Goal: Task Accomplishment & Management: Complete application form

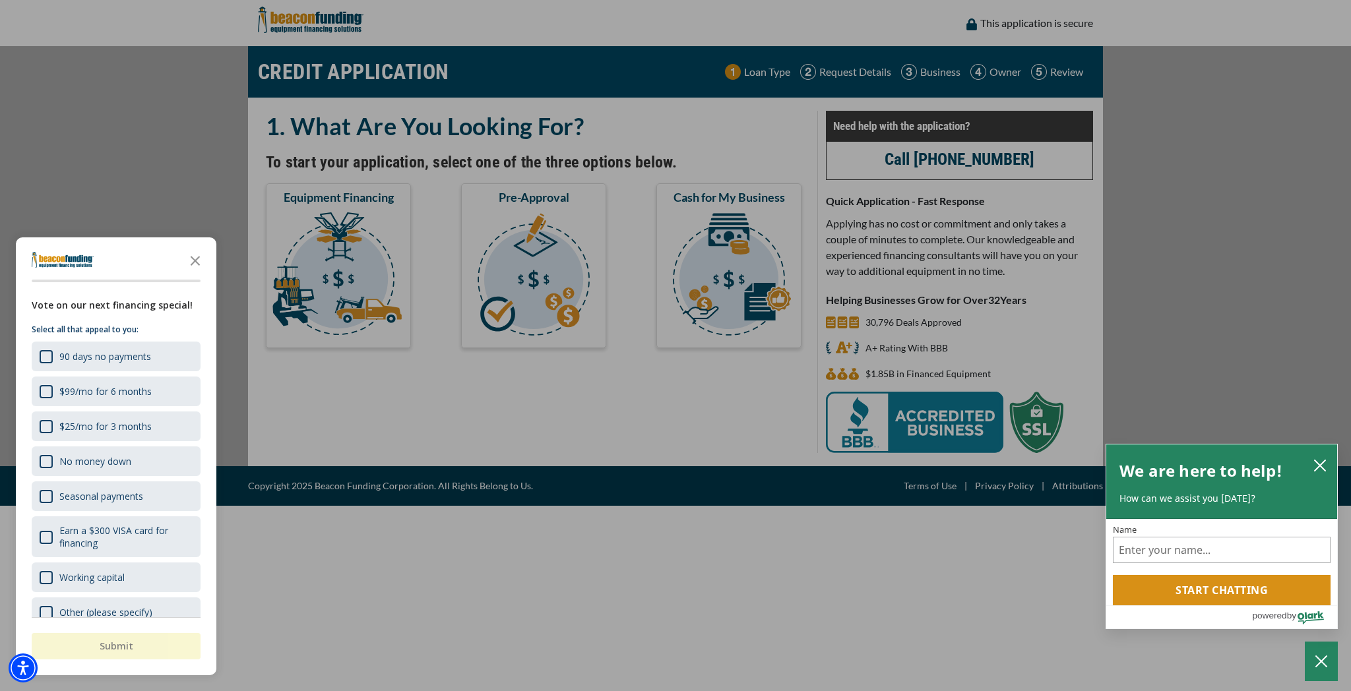
click at [505, 214] on div "button" at bounding box center [675, 345] width 1351 height 691
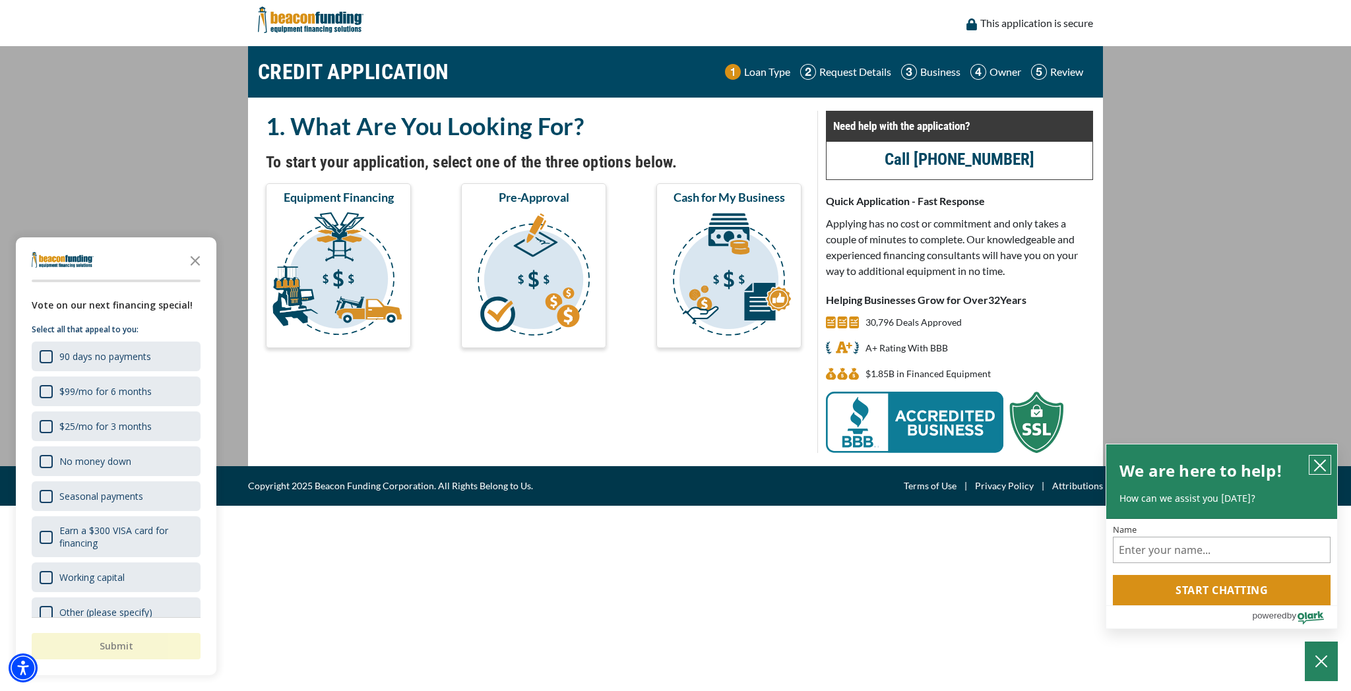
click at [1320, 470] on icon "close chatbox" at bounding box center [1320, 465] width 13 height 13
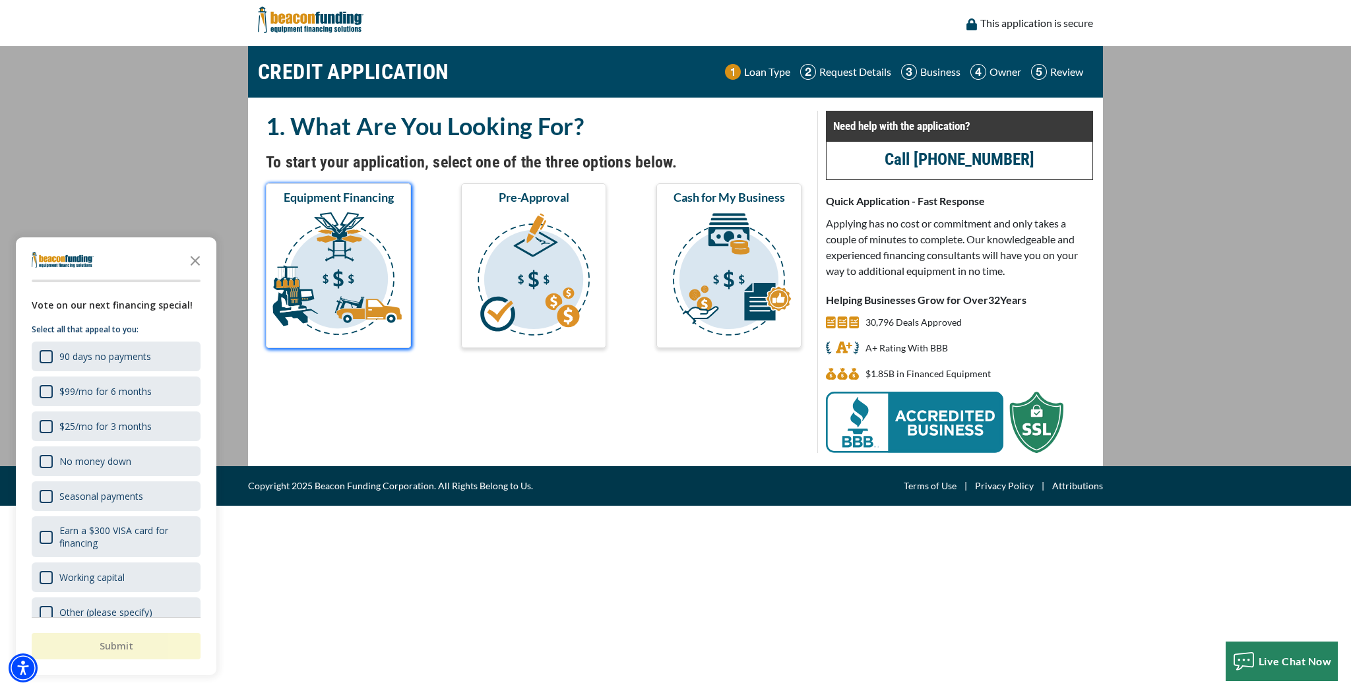
click at [379, 228] on img "submit" at bounding box center [339, 276] width 140 height 132
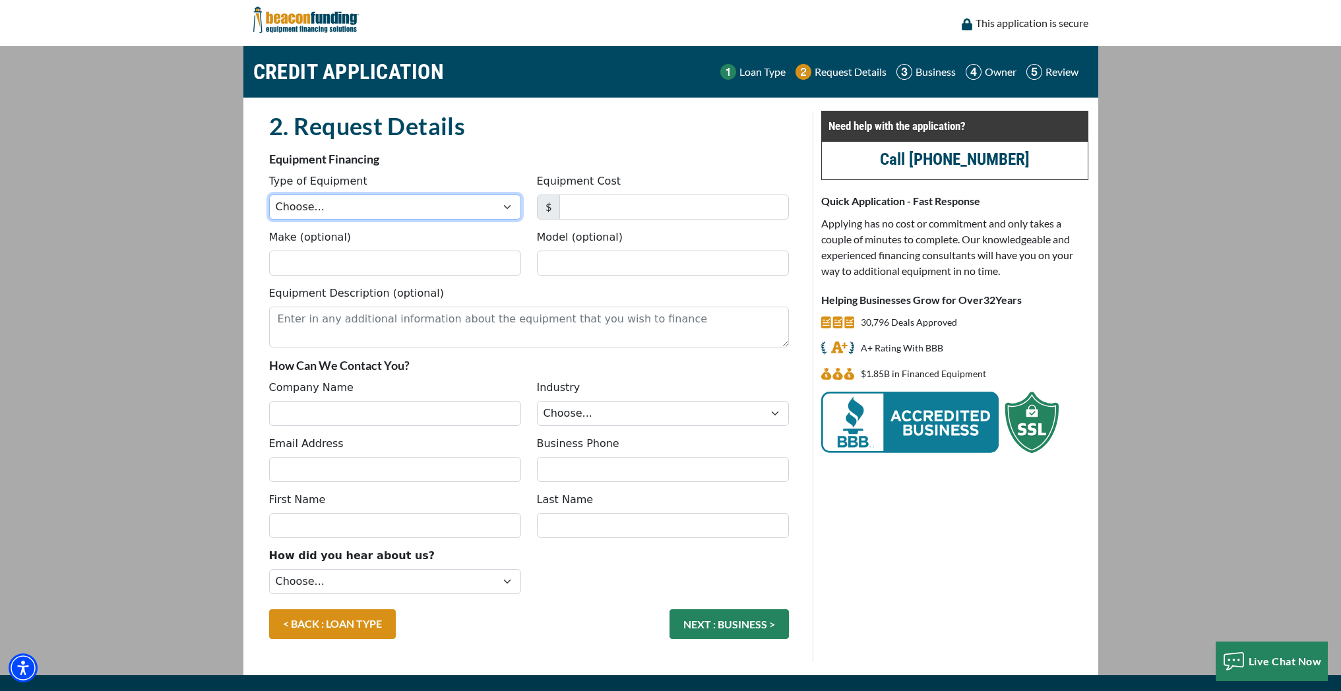
select select "14"
click at [627, 204] on input "Equipment Cost" at bounding box center [675, 207] width 230 height 25
type input "30,000"
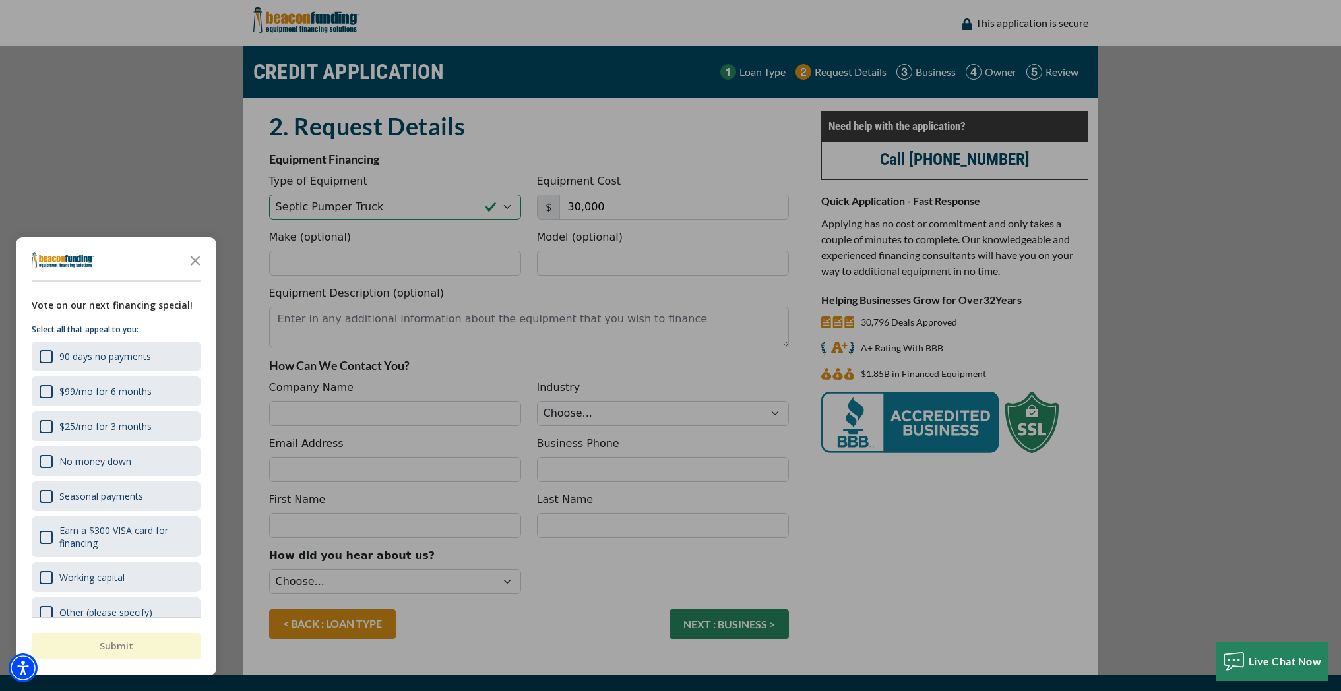
click at [424, 263] on div "button" at bounding box center [670, 345] width 1341 height 691
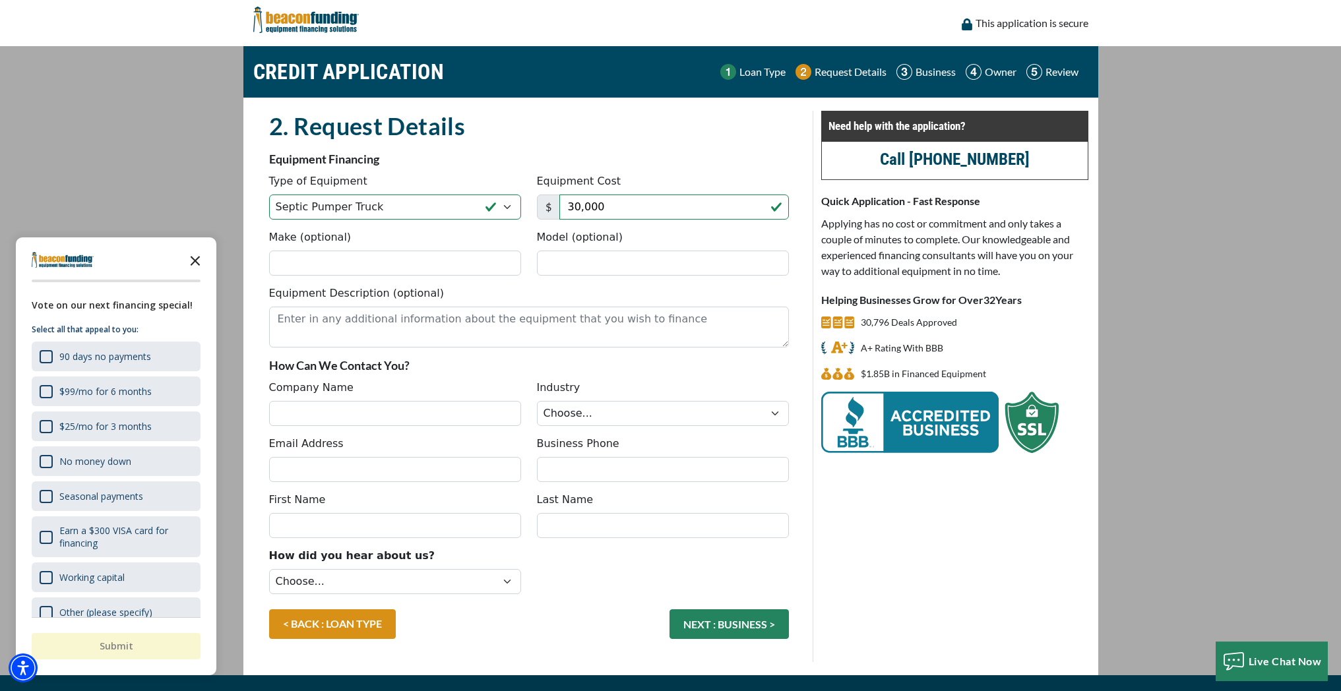
click at [201, 261] on icon "Close the survey" at bounding box center [195, 260] width 26 height 26
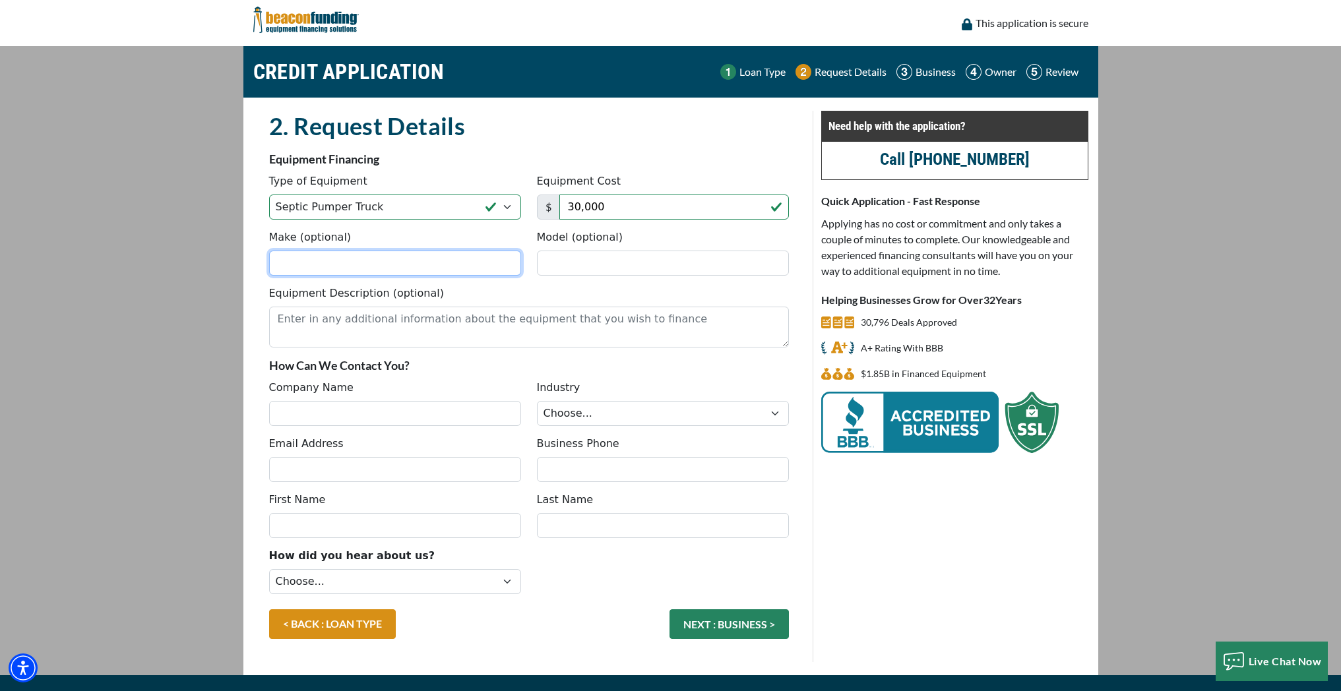
click at [445, 266] on input "Make (optional)" at bounding box center [395, 263] width 252 height 25
type input "Freightliner"
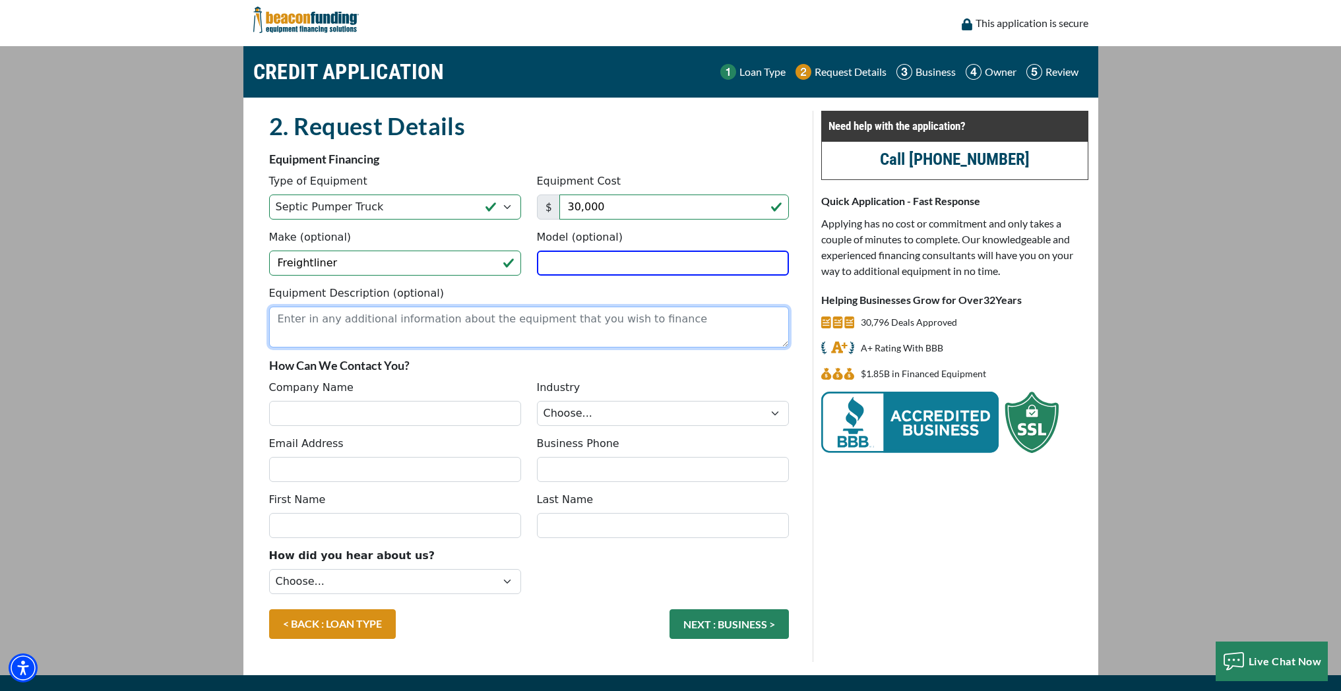
click at [645, 325] on textarea "Equipment Description (optional)" at bounding box center [529, 327] width 520 height 41
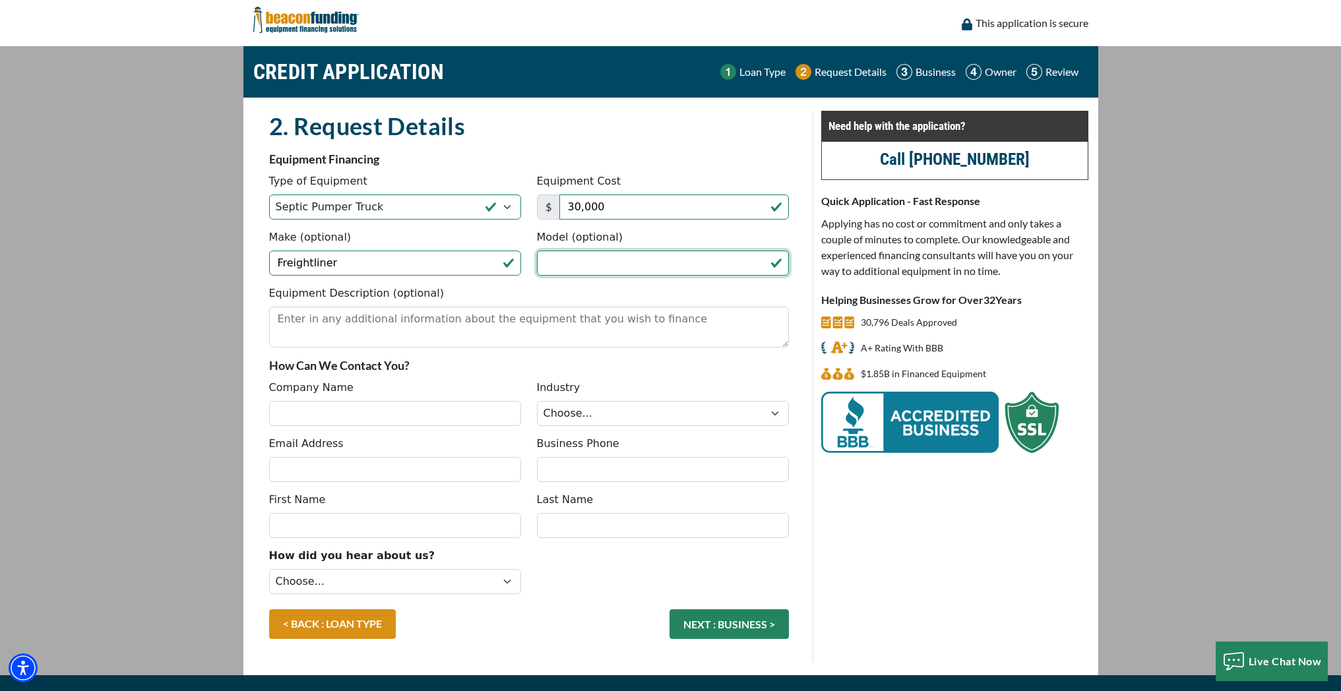
click at [610, 262] on input "Model (optional)" at bounding box center [663, 263] width 252 height 25
type input "M2"
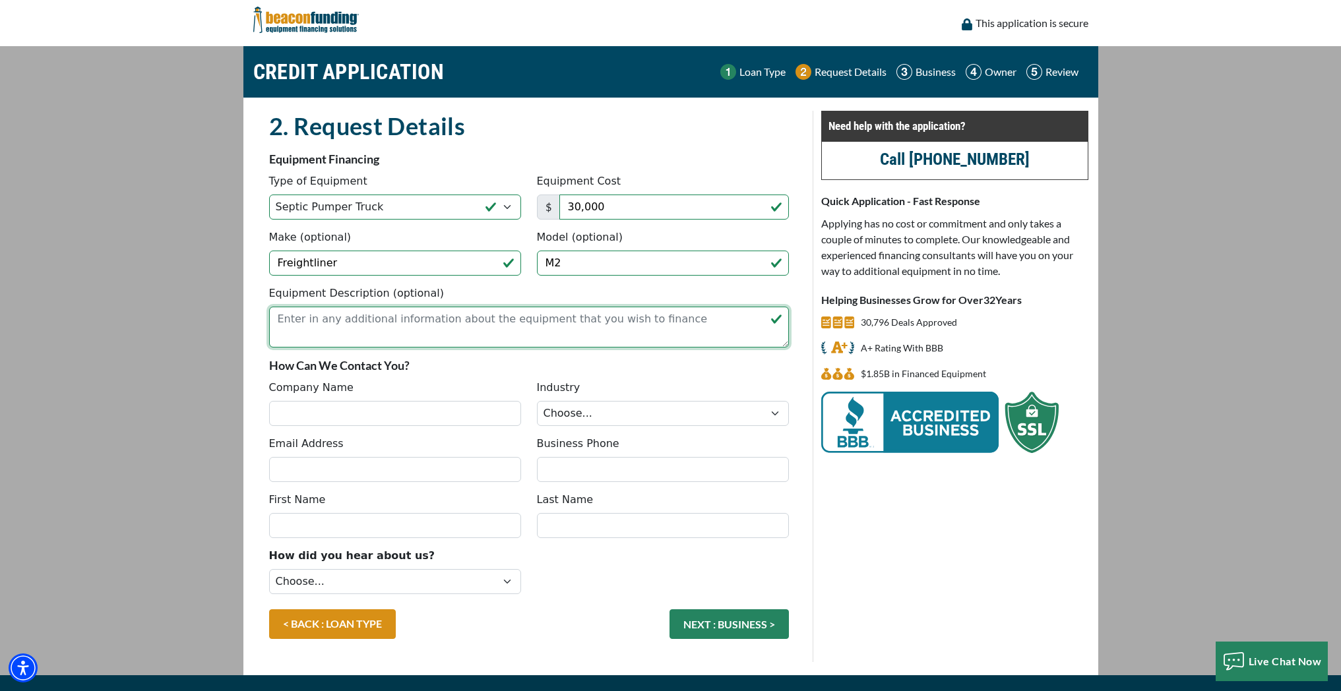
click at [530, 331] on textarea "Equipment Description (optional)" at bounding box center [529, 327] width 520 height 41
type textarea "2006 Freightliner M2 septic pump truck. (The tank and pump are from 2016.) The …"
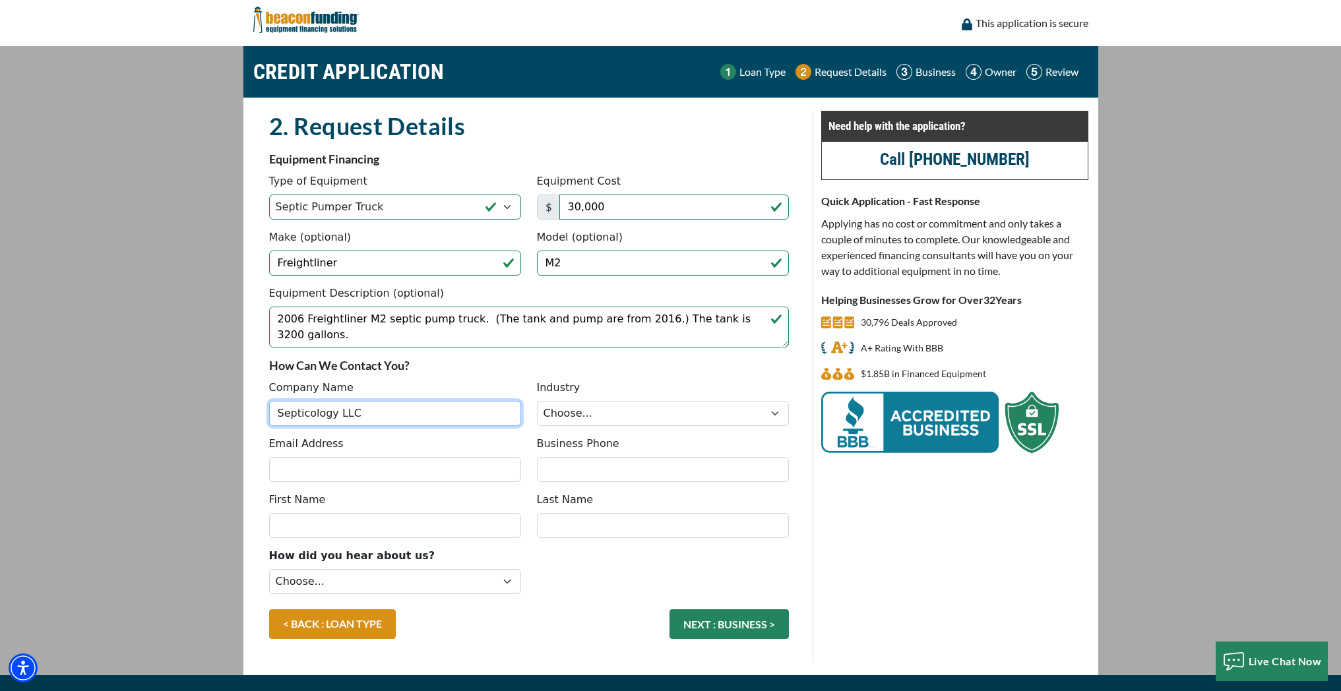
type input "Septicology LLC"
select select "4"
type input "dan@septicology.com"
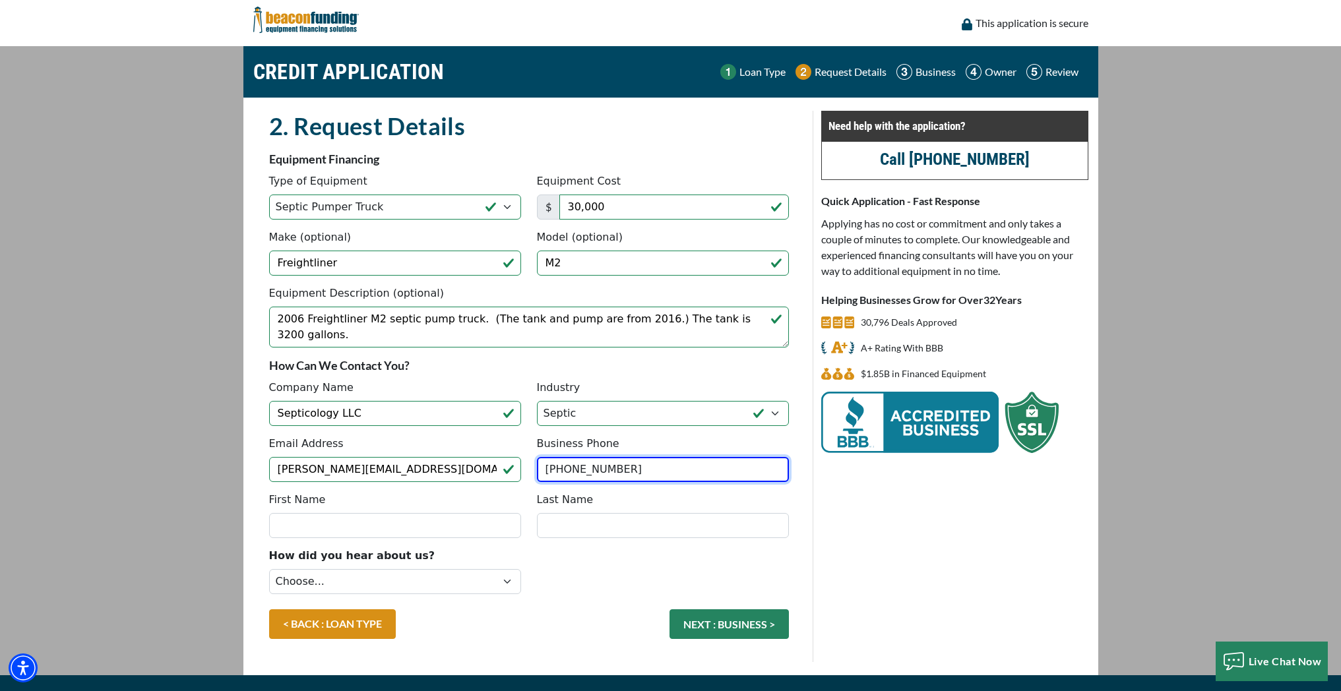
type input "(860) 970-1434"
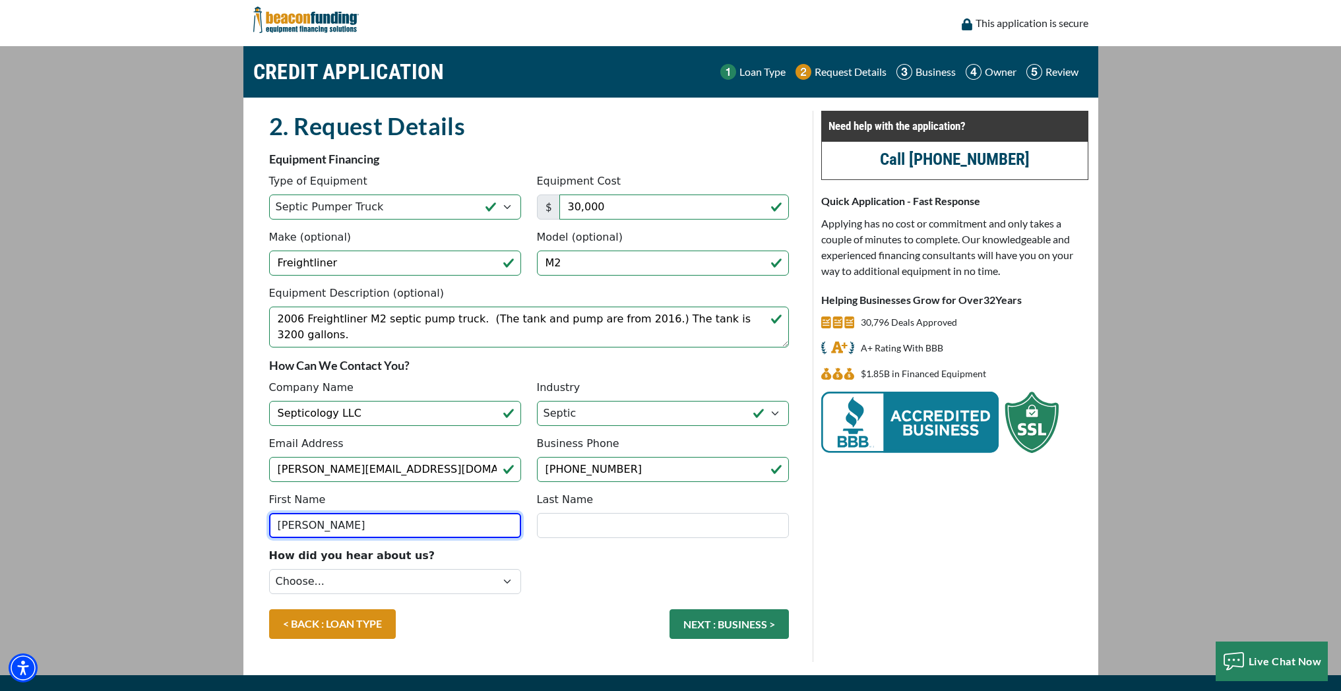
type input "Daniel"
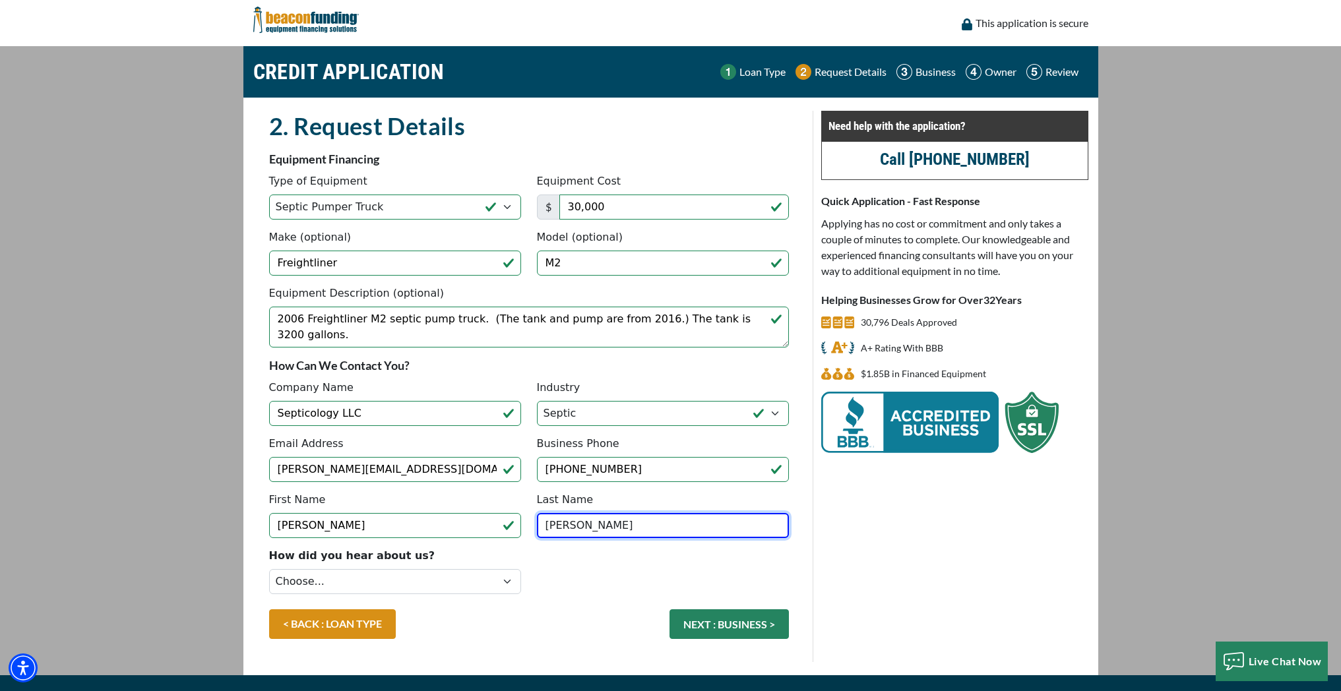
type input "Dziadul"
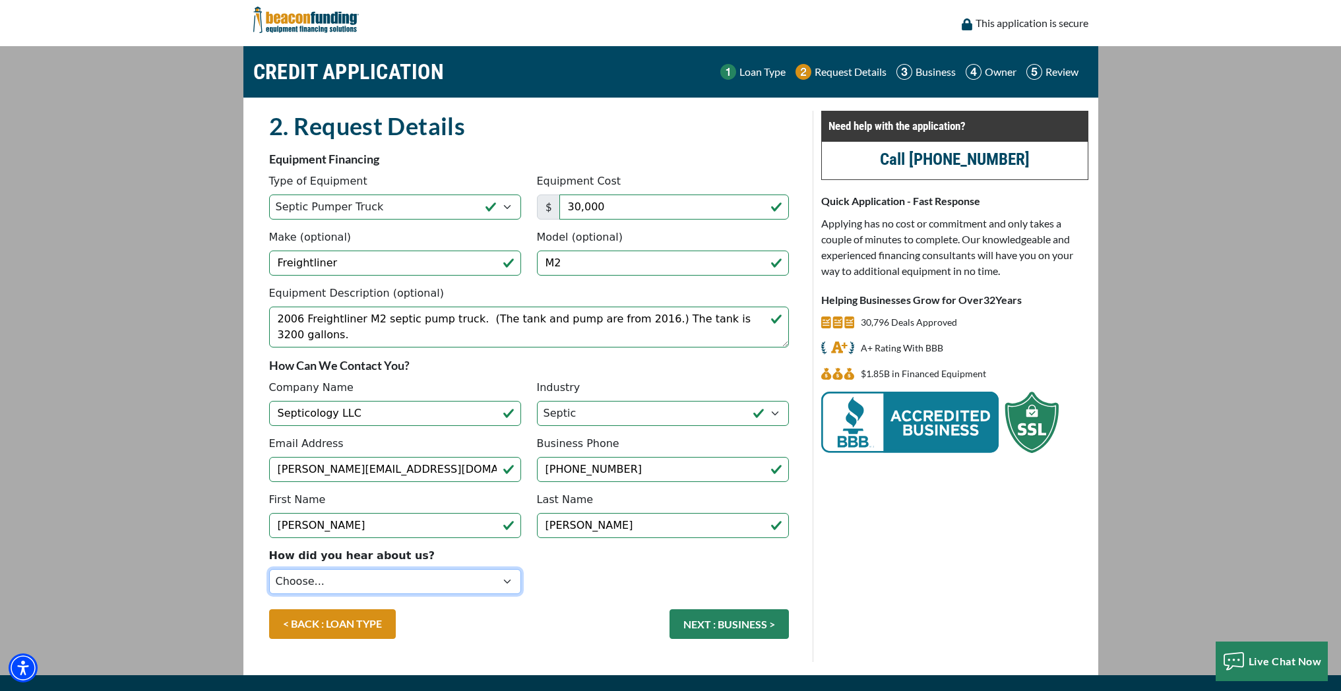
select select "5"
click at [759, 628] on button "NEXT : BUSINESS >" at bounding box center [729, 625] width 119 height 30
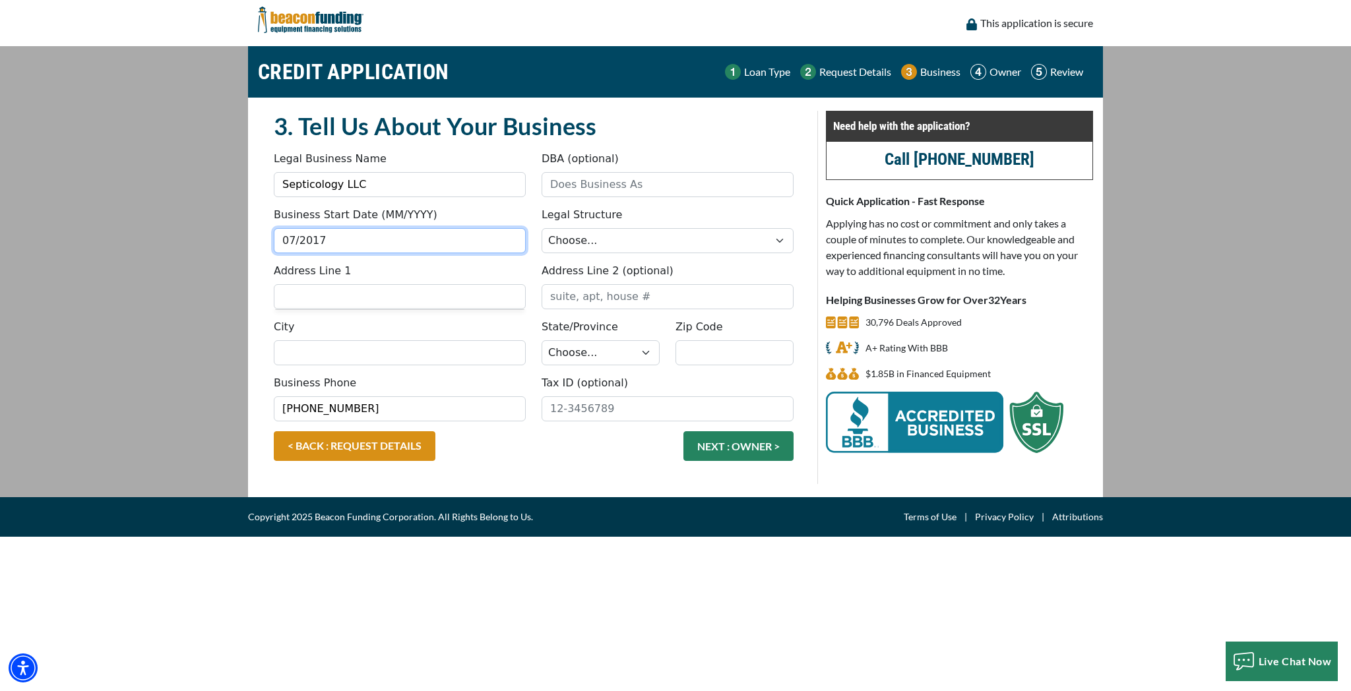
type input "07/2017"
select select "2"
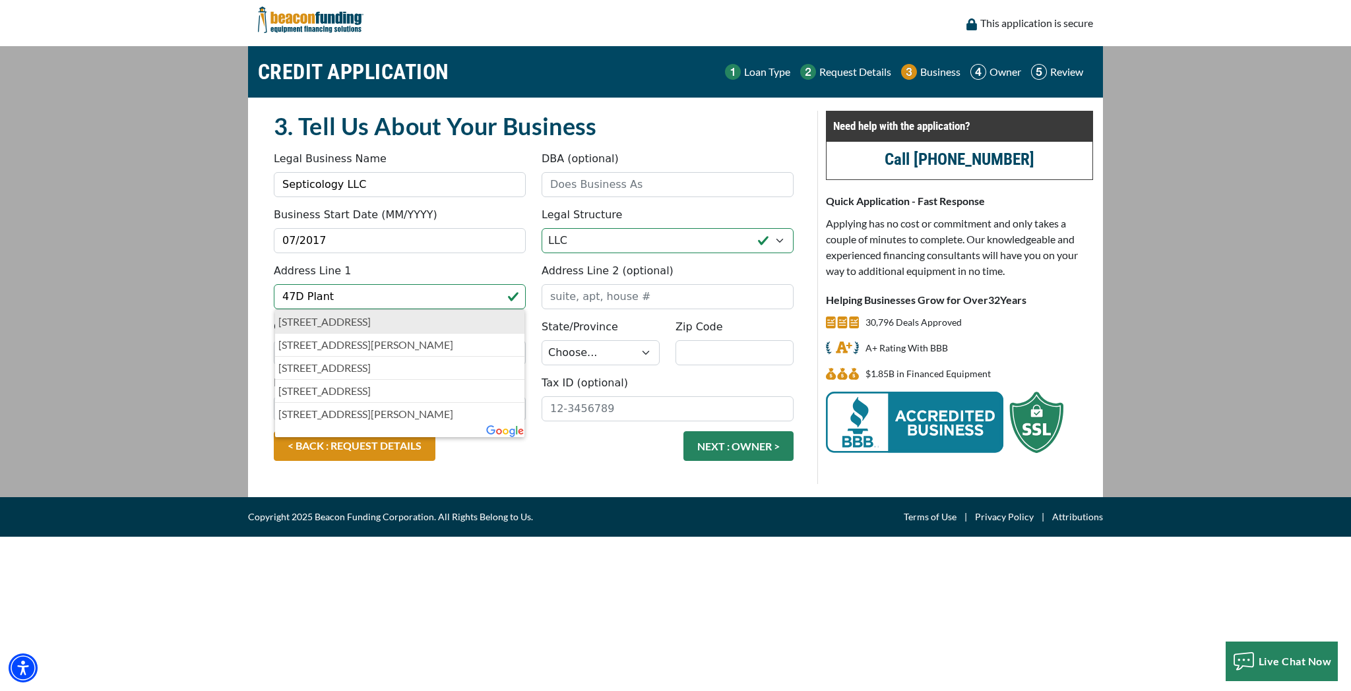
click at [387, 330] on div "47d Plantation Road, Broad Brook, CT, USA" at bounding box center [399, 321] width 249 height 23
type input "47 Plantation Road"
type input "East Windsor"
select select "8"
type input "06016"
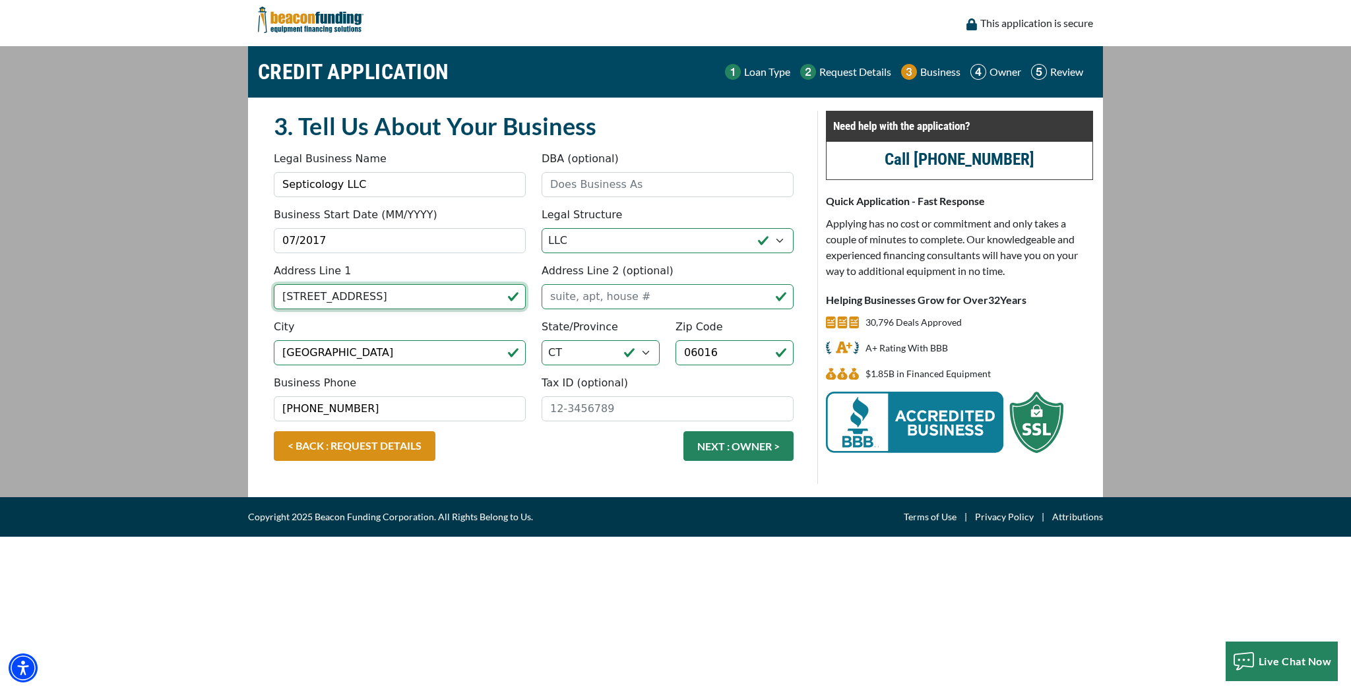
click at [295, 298] on input "47 Plantation Road" at bounding box center [400, 296] width 252 height 25
type input "[STREET_ADDRESS]"
click at [449, 267] on div "Address Line 1 47D Plantation Road 47d Plantation Road, Broad Brook, CT, USA 47…" at bounding box center [400, 286] width 268 height 46
drag, startPoint x: 427, startPoint y: 357, endPoint x: 247, endPoint y: 342, distance: 180.1
type input "Broad Brook"
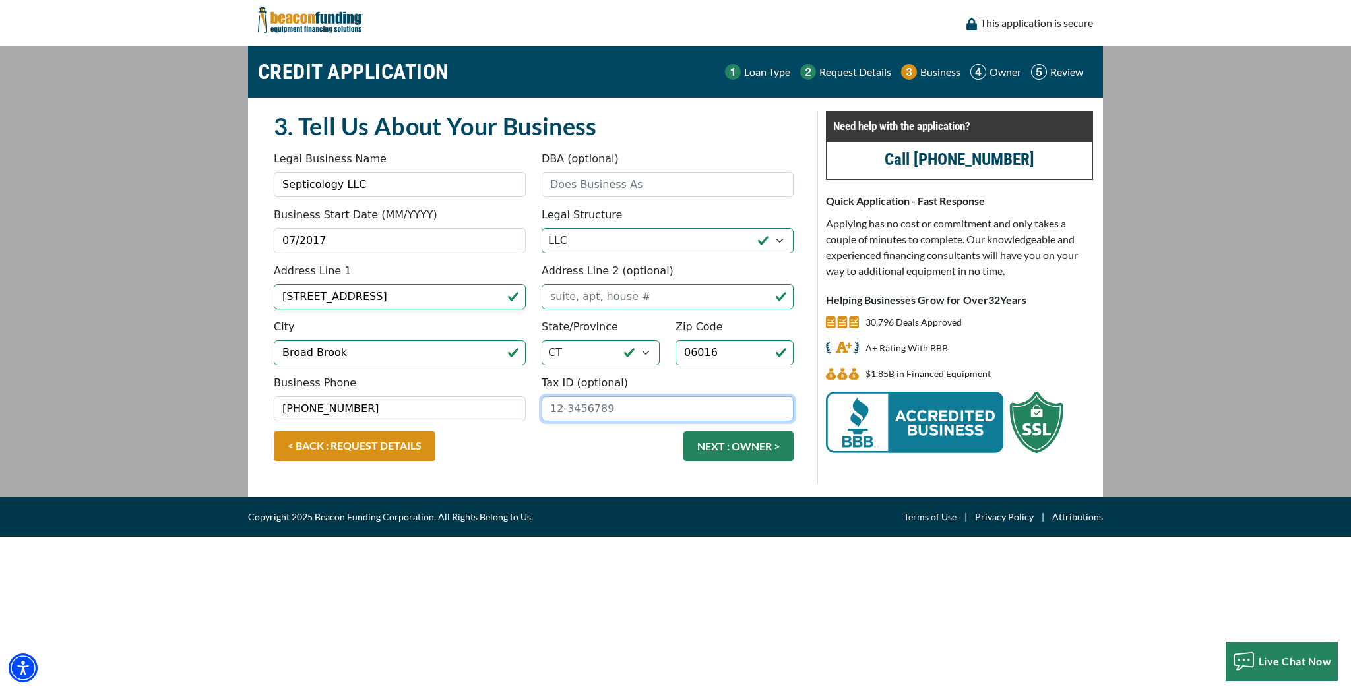
click at [596, 411] on input "Tax ID (optional)" at bounding box center [668, 409] width 252 height 25
type input "[US_EMPLOYER_IDENTIFICATION_NUMBER]"
click at [736, 451] on button "NEXT : OWNER >" at bounding box center [739, 447] width 110 height 30
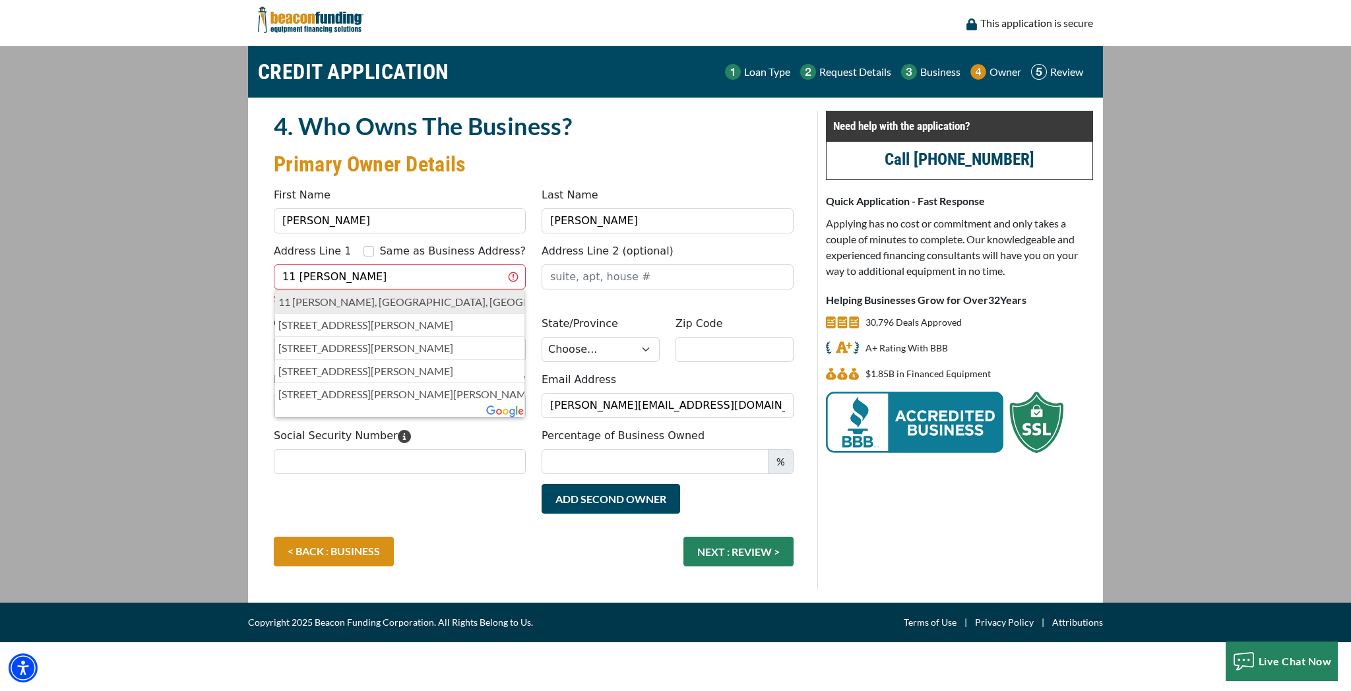
click at [441, 304] on p "11 Matthew Ln, Broad Brook, CT, USA" at bounding box center [399, 302] width 243 height 16
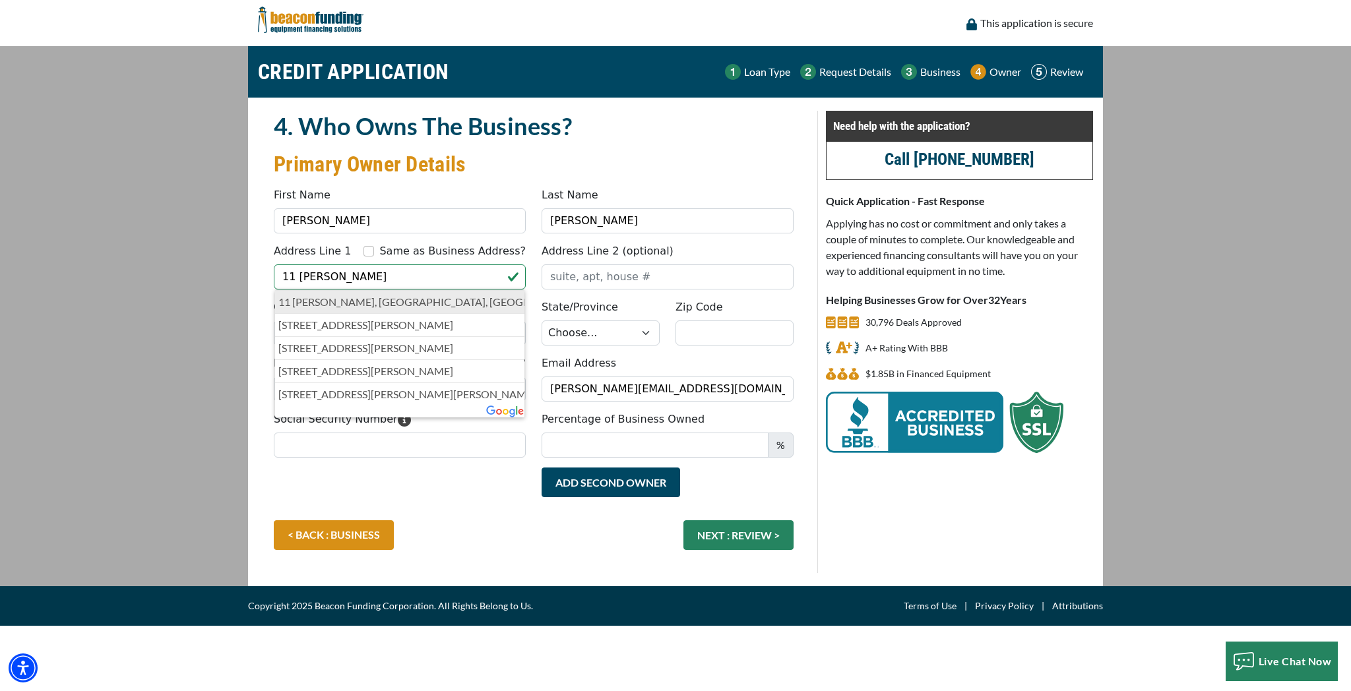
type input "11 Matthew Lane"
type input "East Windsor"
select select "8"
type input "06016"
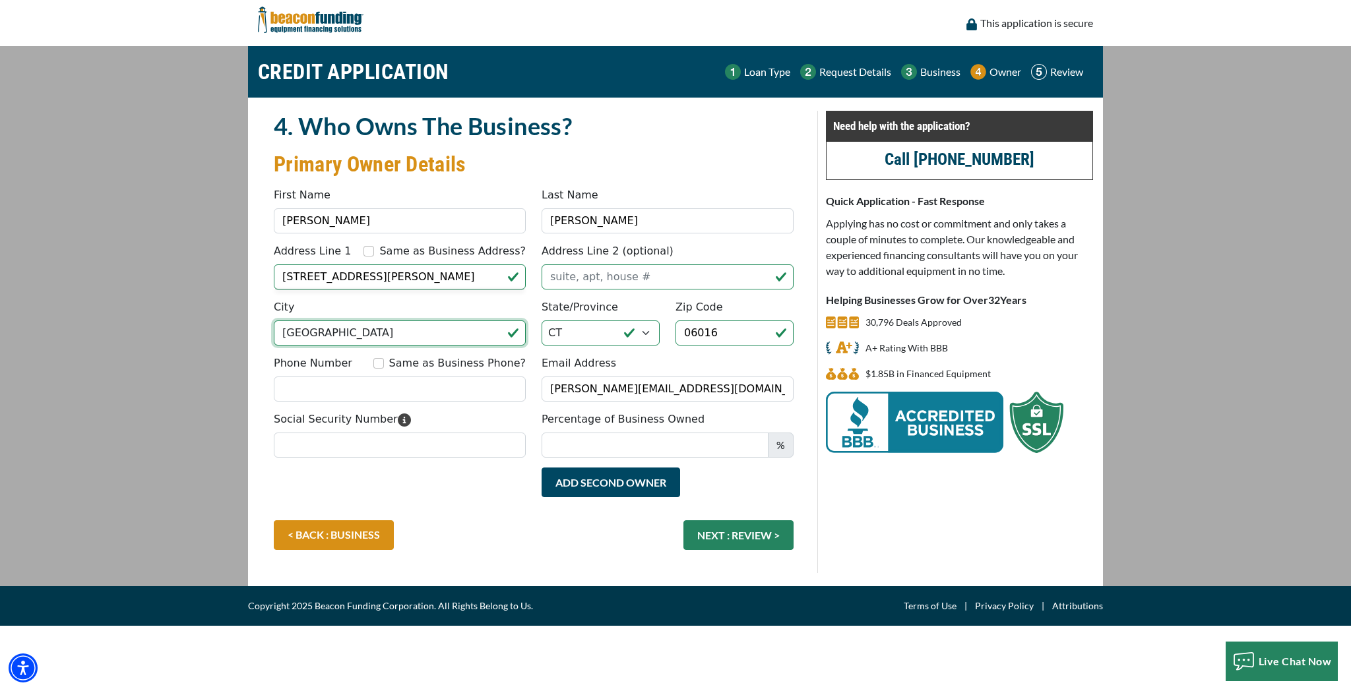
drag, startPoint x: 431, startPoint y: 333, endPoint x: 226, endPoint y: 315, distance: 205.4
type input "Broad Brook"
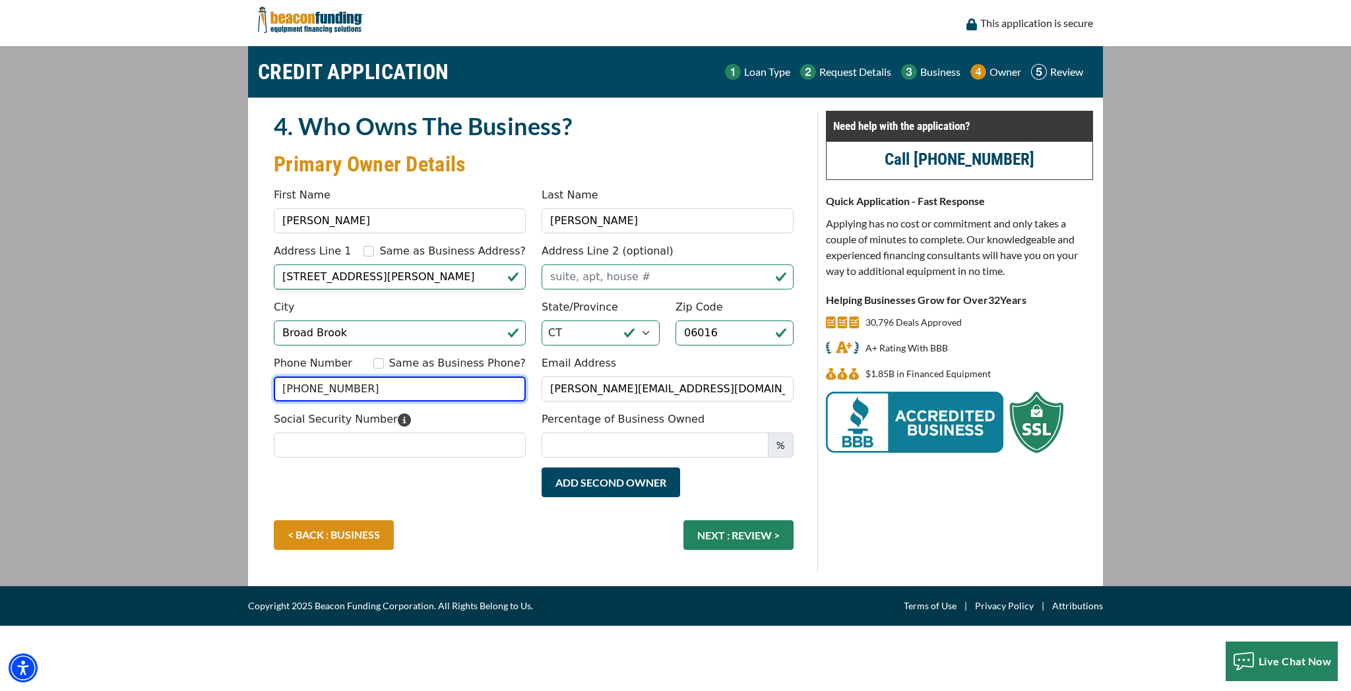
type input "[PHONE_NUMBER]"
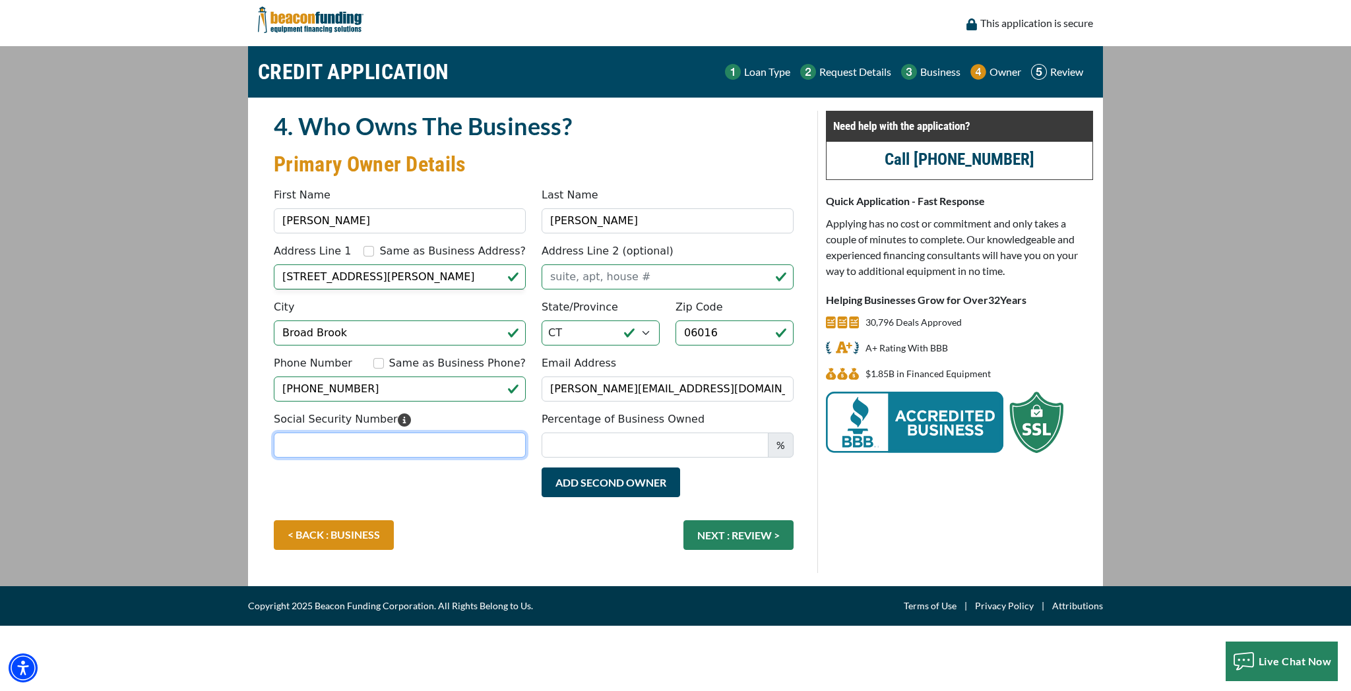
click at [331, 447] on input "Social Security Number" at bounding box center [400, 445] width 252 height 25
type input "046-82-1442"
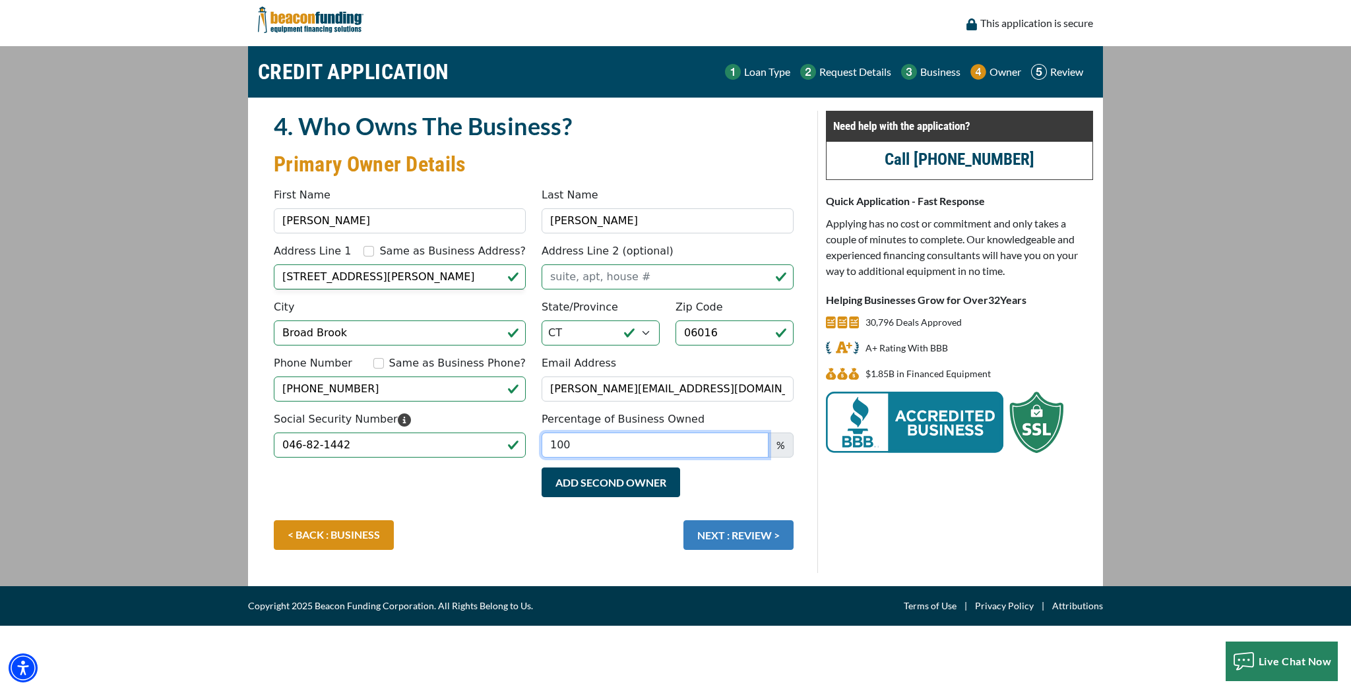
type input "100"
click at [769, 534] on button "NEXT : REVIEW >" at bounding box center [739, 536] width 110 height 30
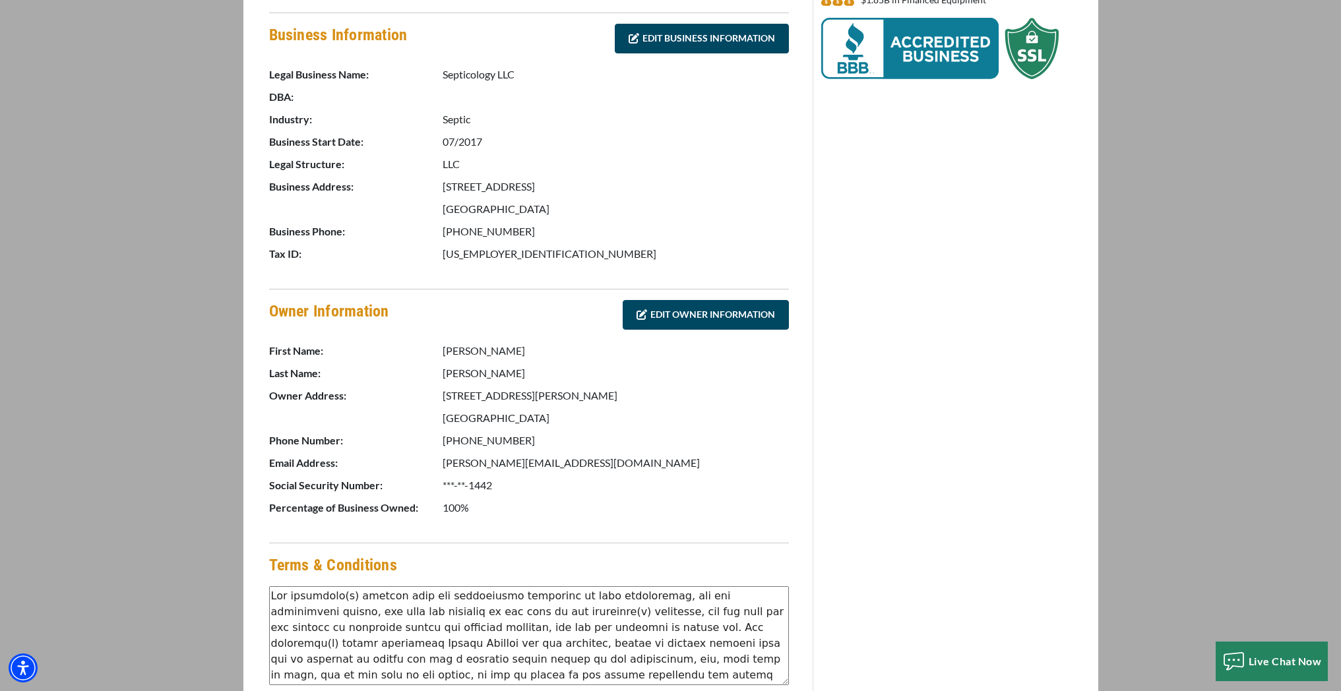
scroll to position [510, 0]
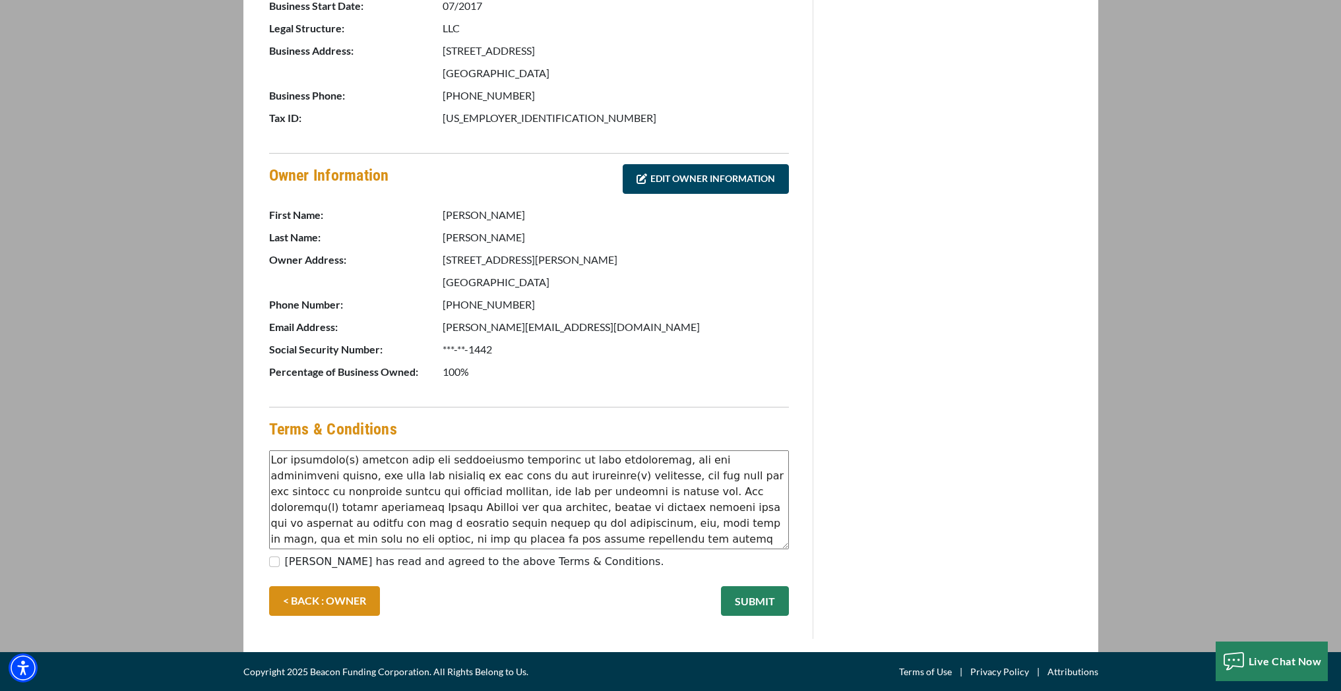
click at [275, 567] on div "[PERSON_NAME] has read and agreed to the above Terms & Conditions." at bounding box center [529, 564] width 520 height 21
click at [271, 564] on input "[PERSON_NAME] has read and agreed to the above Terms & Conditions." at bounding box center [274, 562] width 11 height 11
checkbox input "true"
click at [740, 595] on button "SUBMIT" at bounding box center [755, 602] width 68 height 30
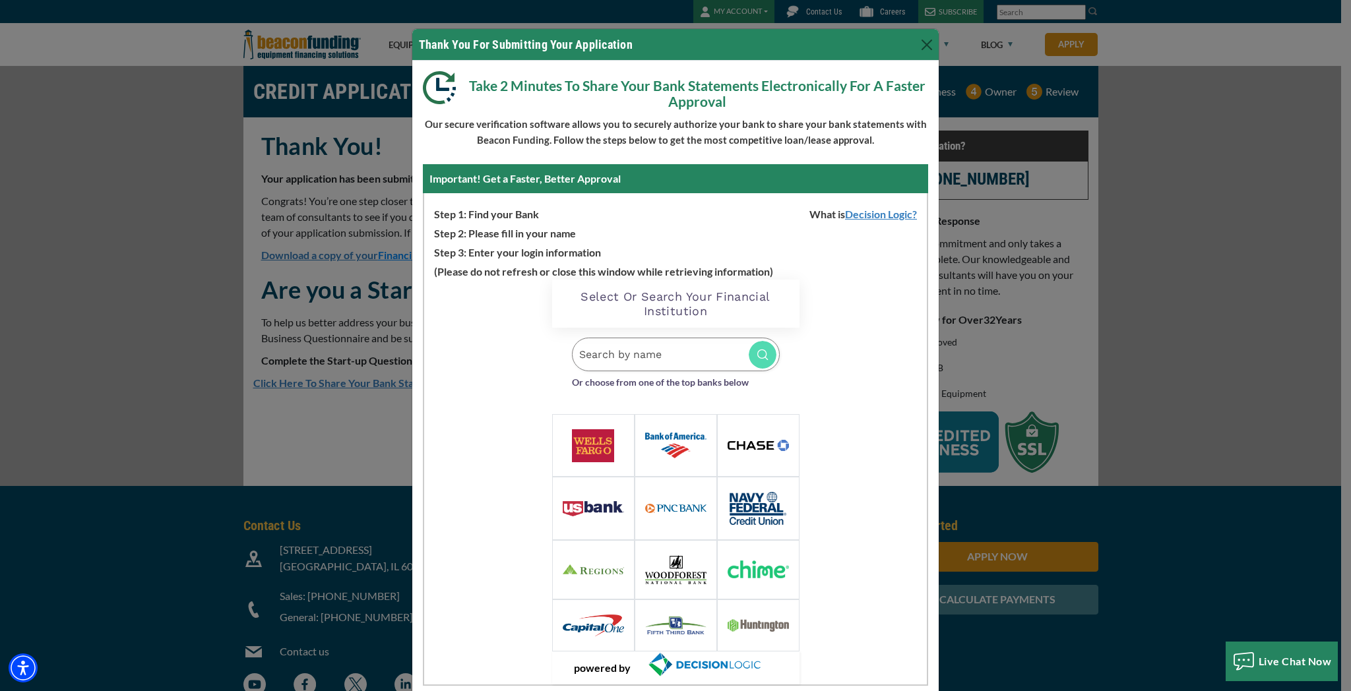
click at [612, 364] on input "Search by name" at bounding box center [676, 355] width 208 height 34
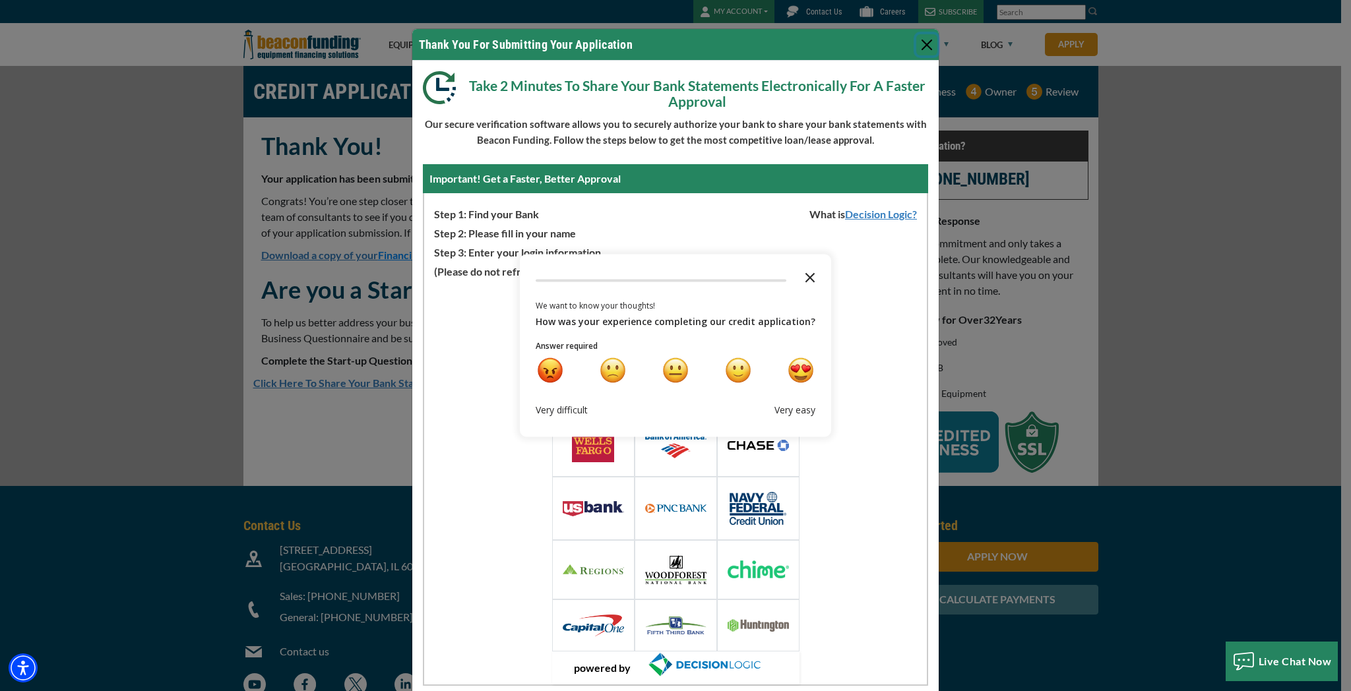
click at [801, 270] on icon "Close the survey" at bounding box center [810, 277] width 26 height 26
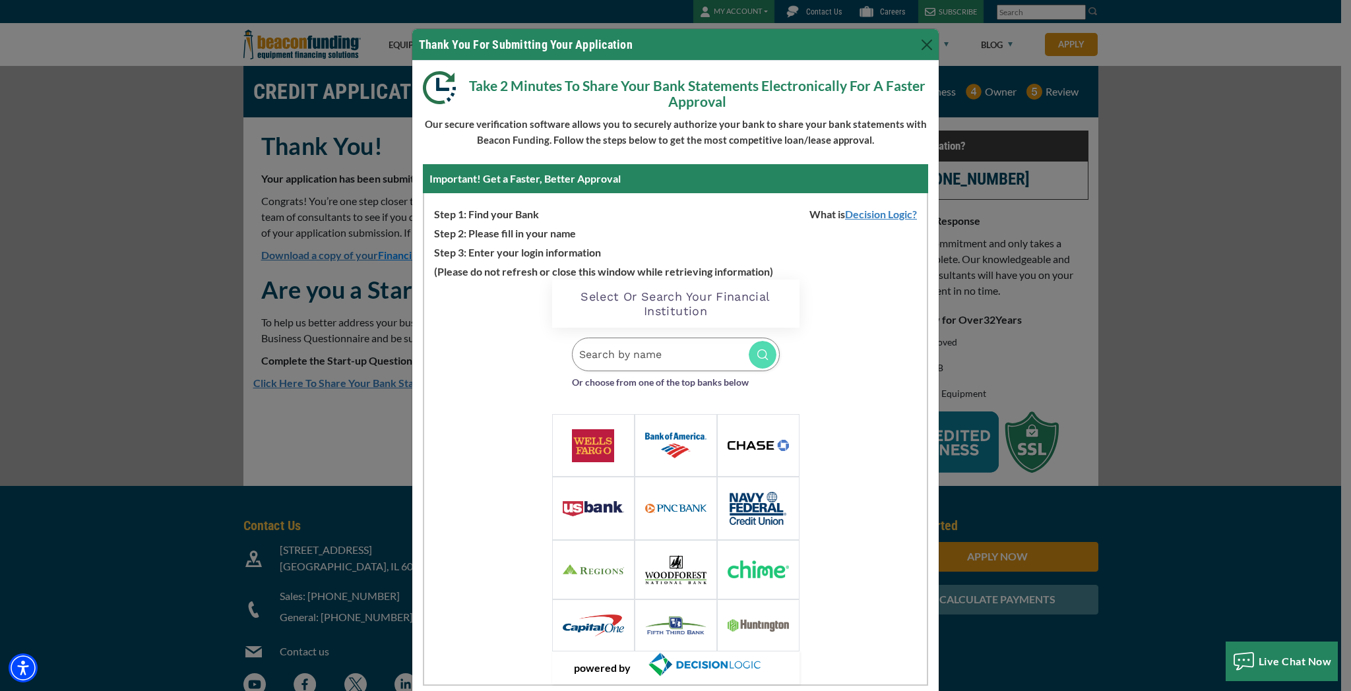
click at [657, 364] on input "Search by name" at bounding box center [676, 355] width 208 height 34
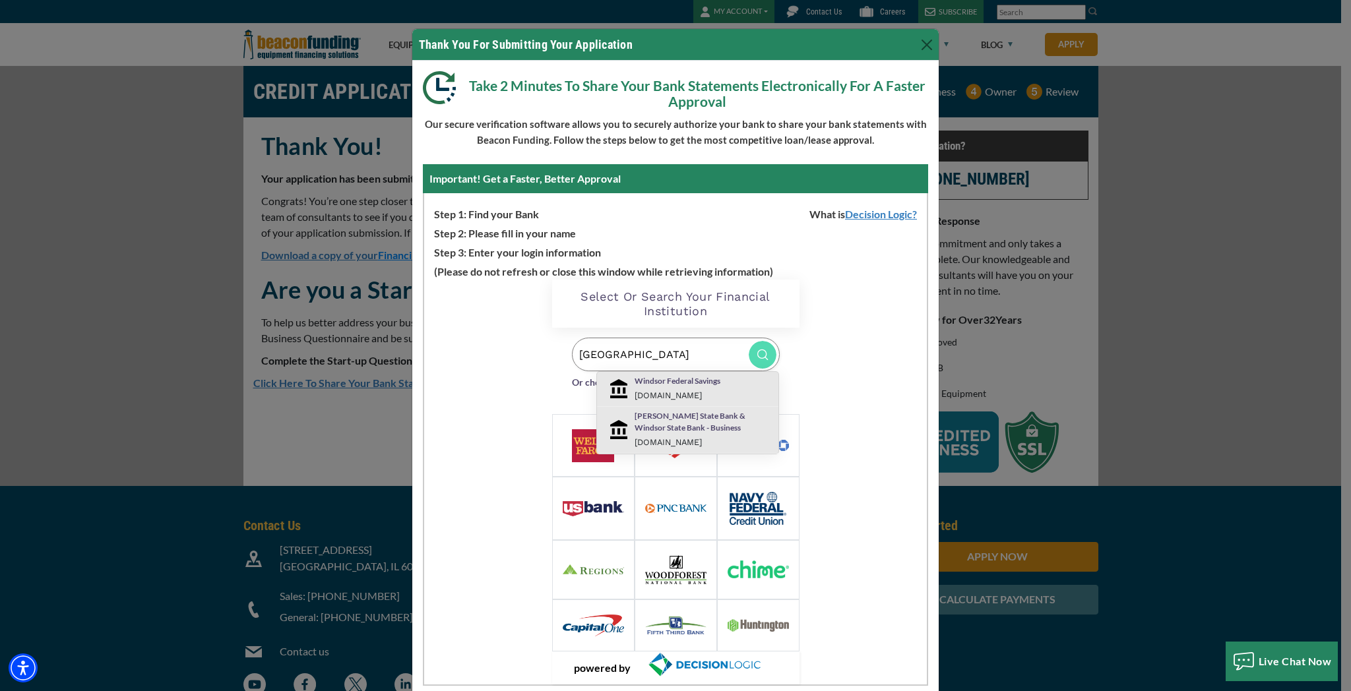
type input "[GEOGRAPHIC_DATA]"
click at [668, 382] on p "Windsor Federal Savings" at bounding box center [703, 381] width 137 height 12
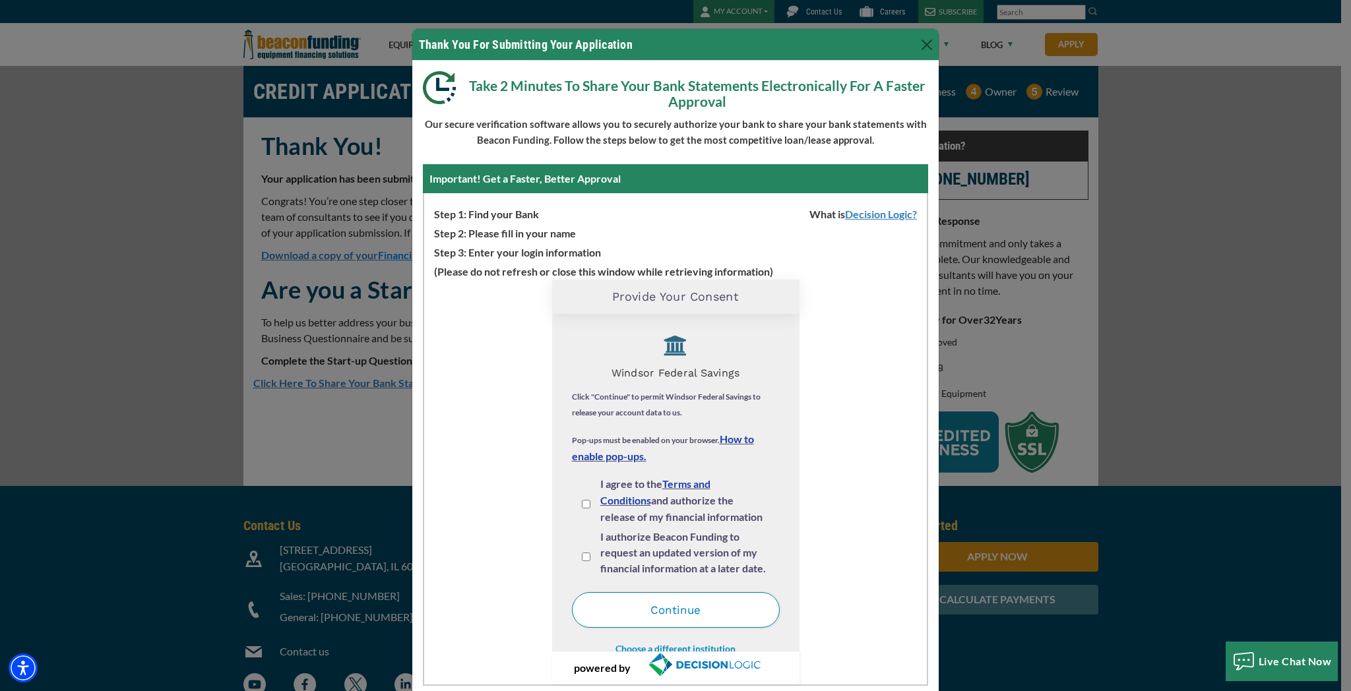
click at [584, 507] on input "I agree to the Terms and Conditions and authorize the release of my financial i…" at bounding box center [586, 504] width 9 height 9
checkbox input "true"
click at [587, 558] on div "I authorize Beacon Funding to request an updated version of my financial inform…" at bounding box center [676, 555] width 208 height 53
click at [582, 557] on input "I authorize Beacon Funding to request an updated version of my financial inform…" at bounding box center [586, 557] width 9 height 9
checkbox input "true"
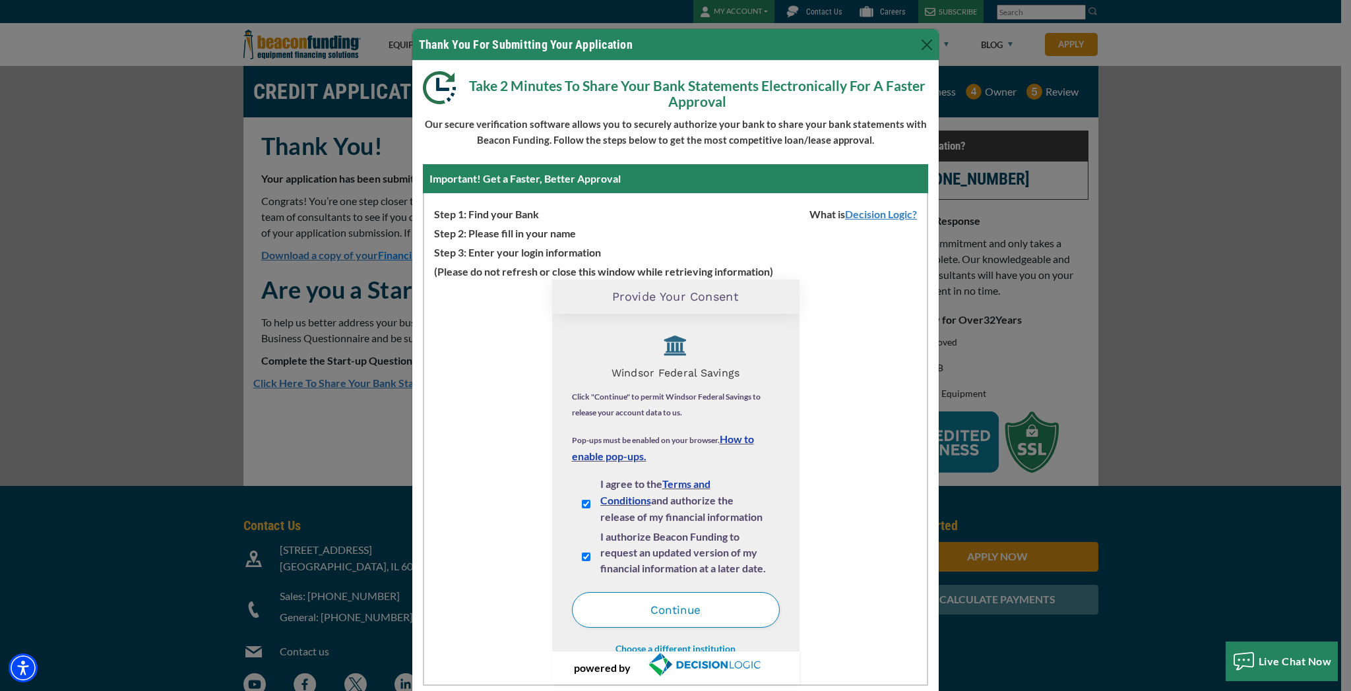
scroll to position [15, 0]
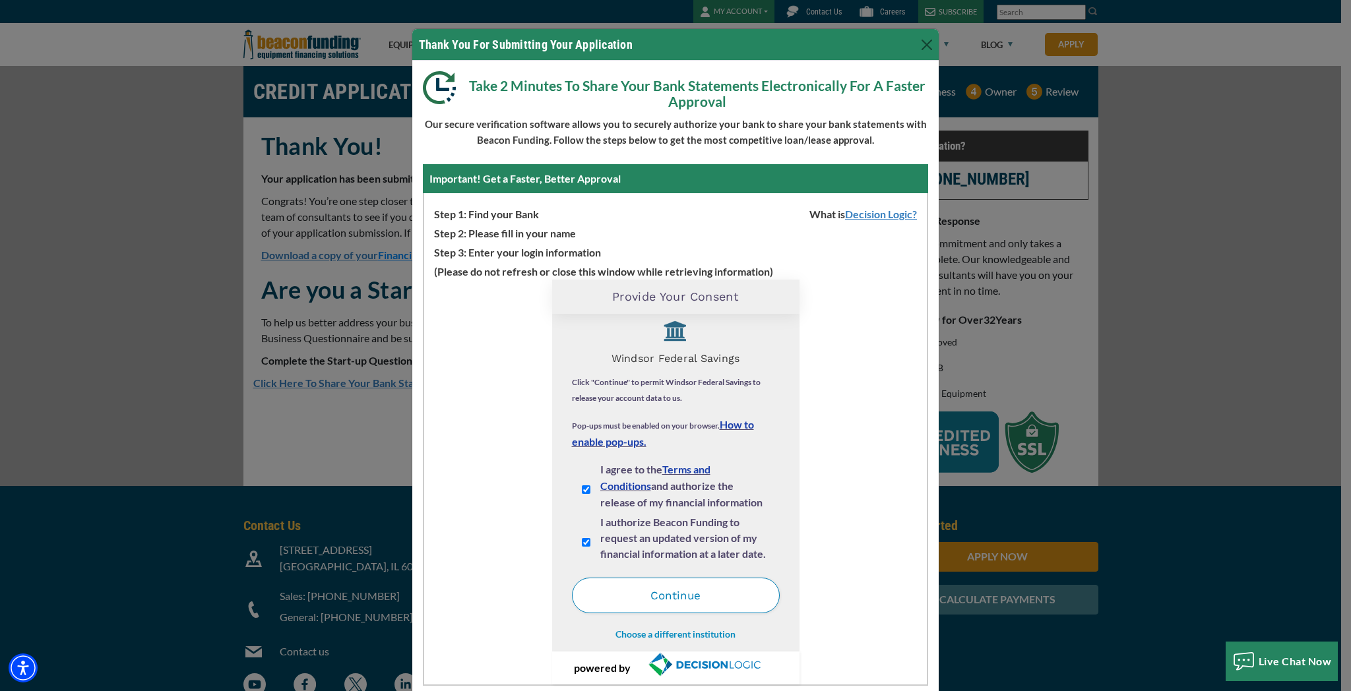
click at [683, 599] on button "Continue" at bounding box center [676, 596] width 208 height 36
